Goal: Task Accomplishment & Management: Manage account settings

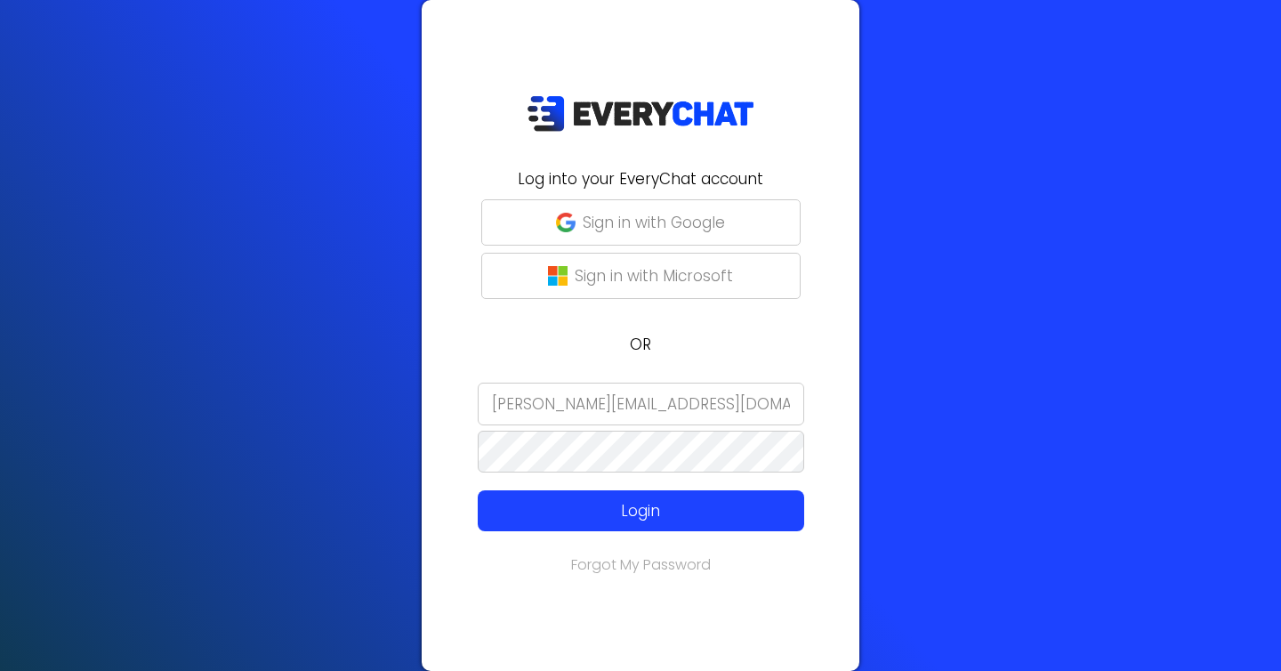
click at [692, 395] on input "Nicole@collegefundlandscaping.com" at bounding box center [641, 403] width 326 height 43
type input "[EMAIL_ADDRESS][DOMAIN_NAME]"
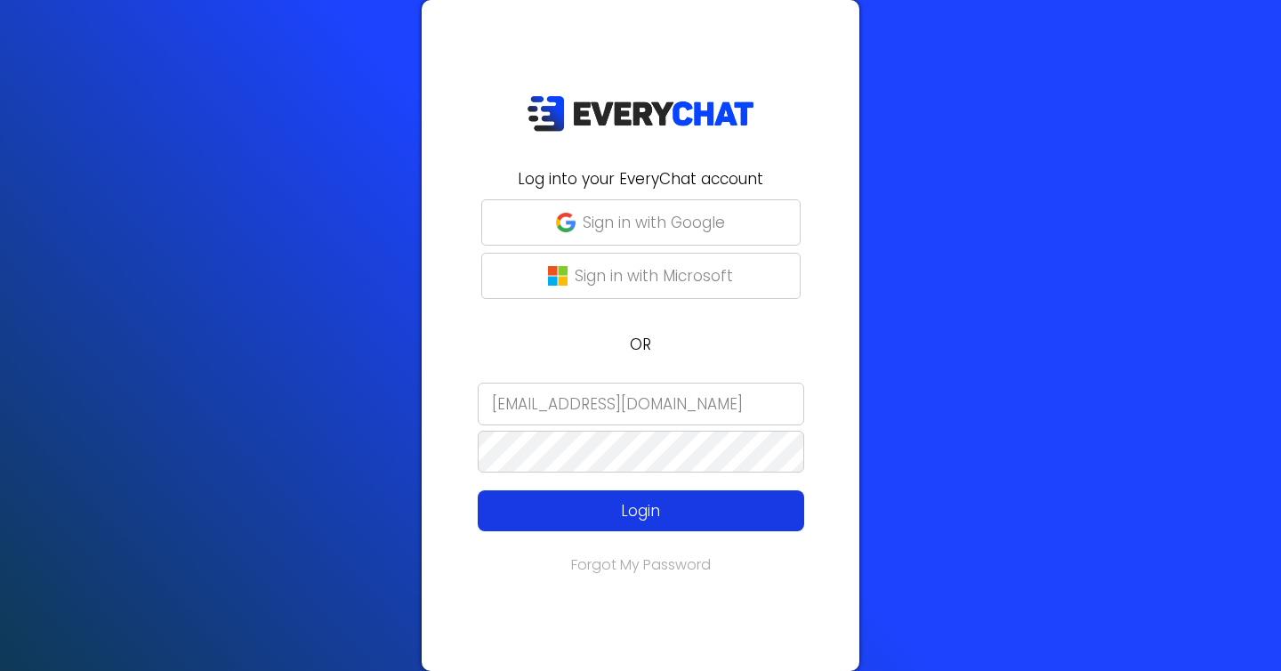
click at [627, 518] on p "Login" at bounding box center [641, 510] width 261 height 23
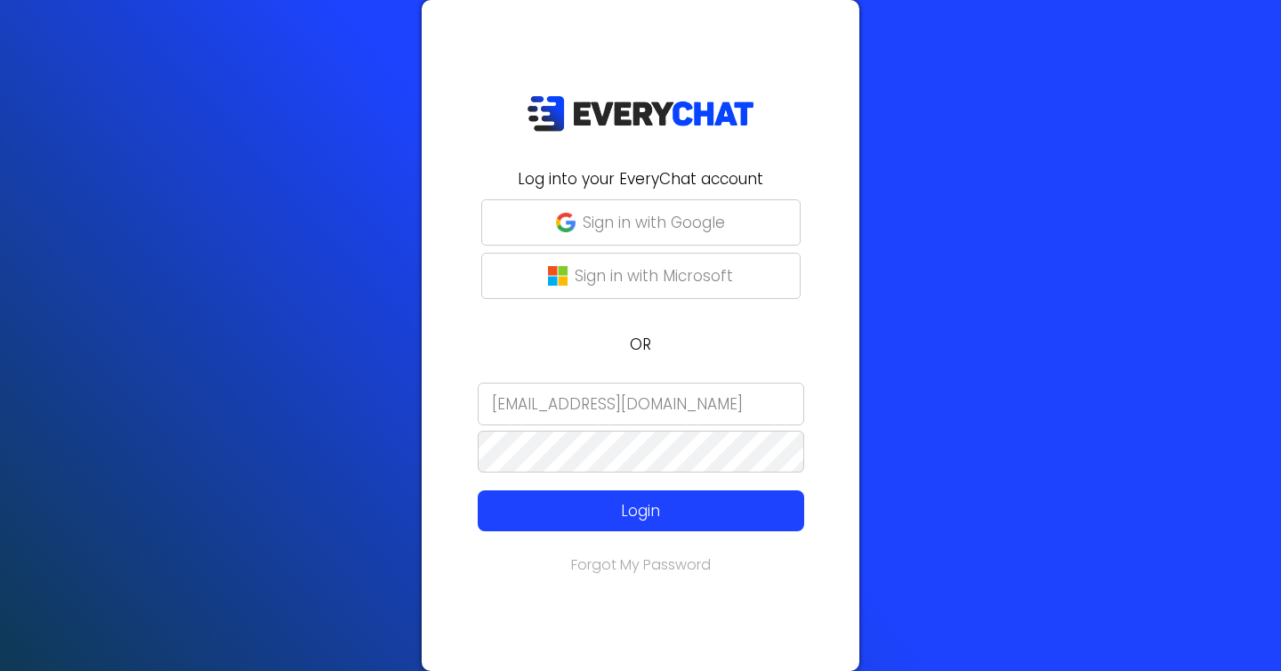
click at [608, 404] on input "[EMAIL_ADDRESS][DOMAIN_NAME]" at bounding box center [641, 403] width 326 height 43
type input "[EMAIL_ADDRESS][DOMAIN_NAME]"
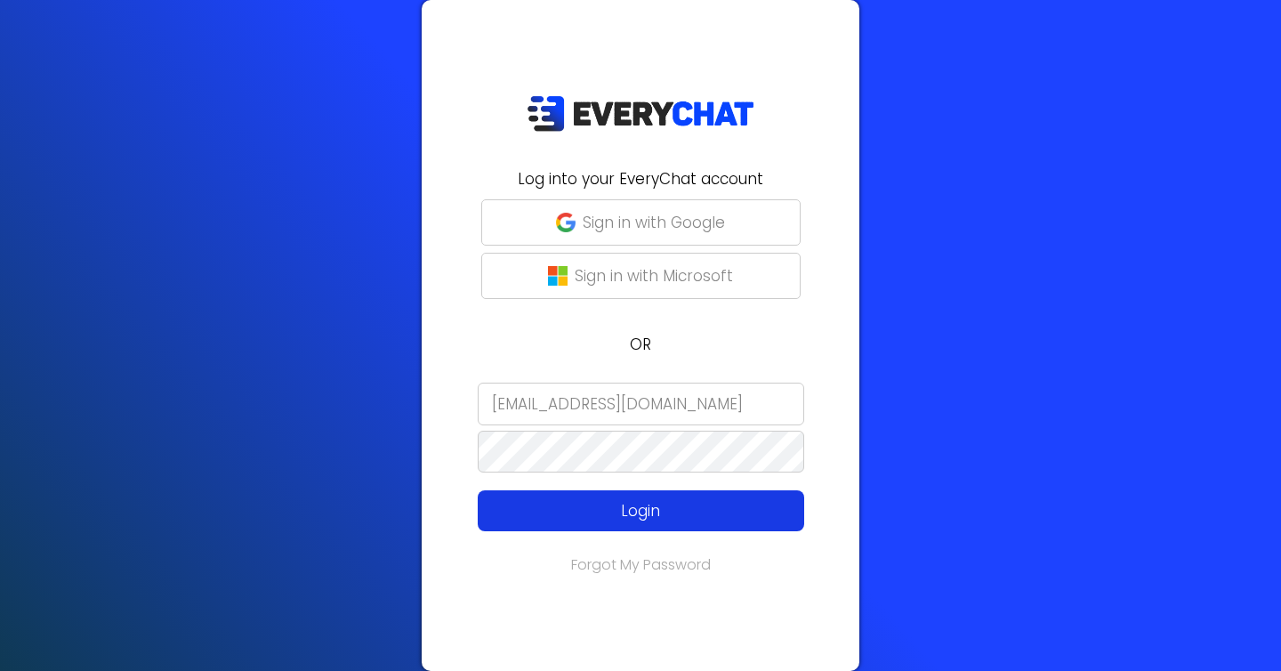
click at [613, 501] on p "Login" at bounding box center [641, 510] width 261 height 23
